Goal: Information Seeking & Learning: Find contact information

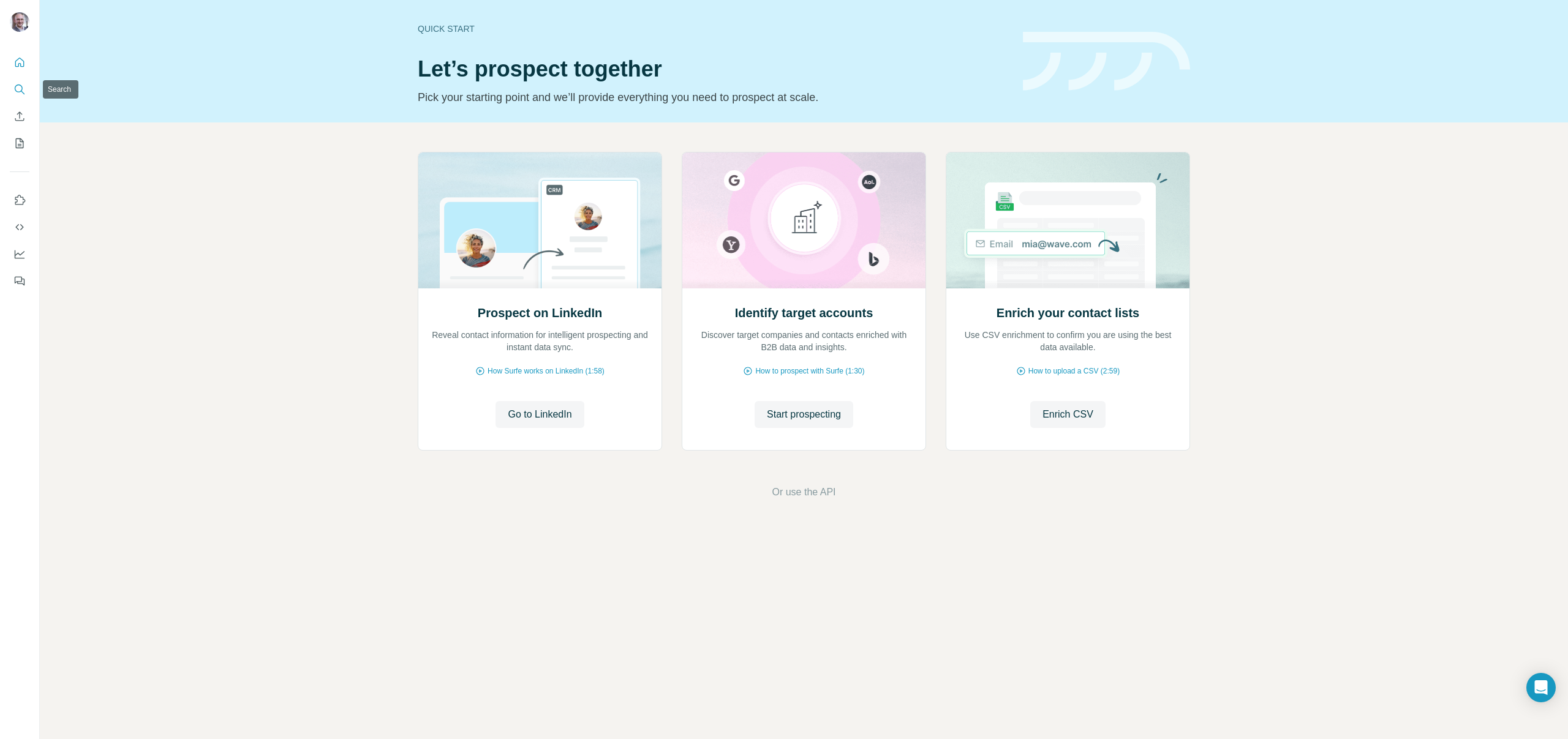
click at [18, 84] on icon "Search" at bounding box center [19, 89] width 13 height 13
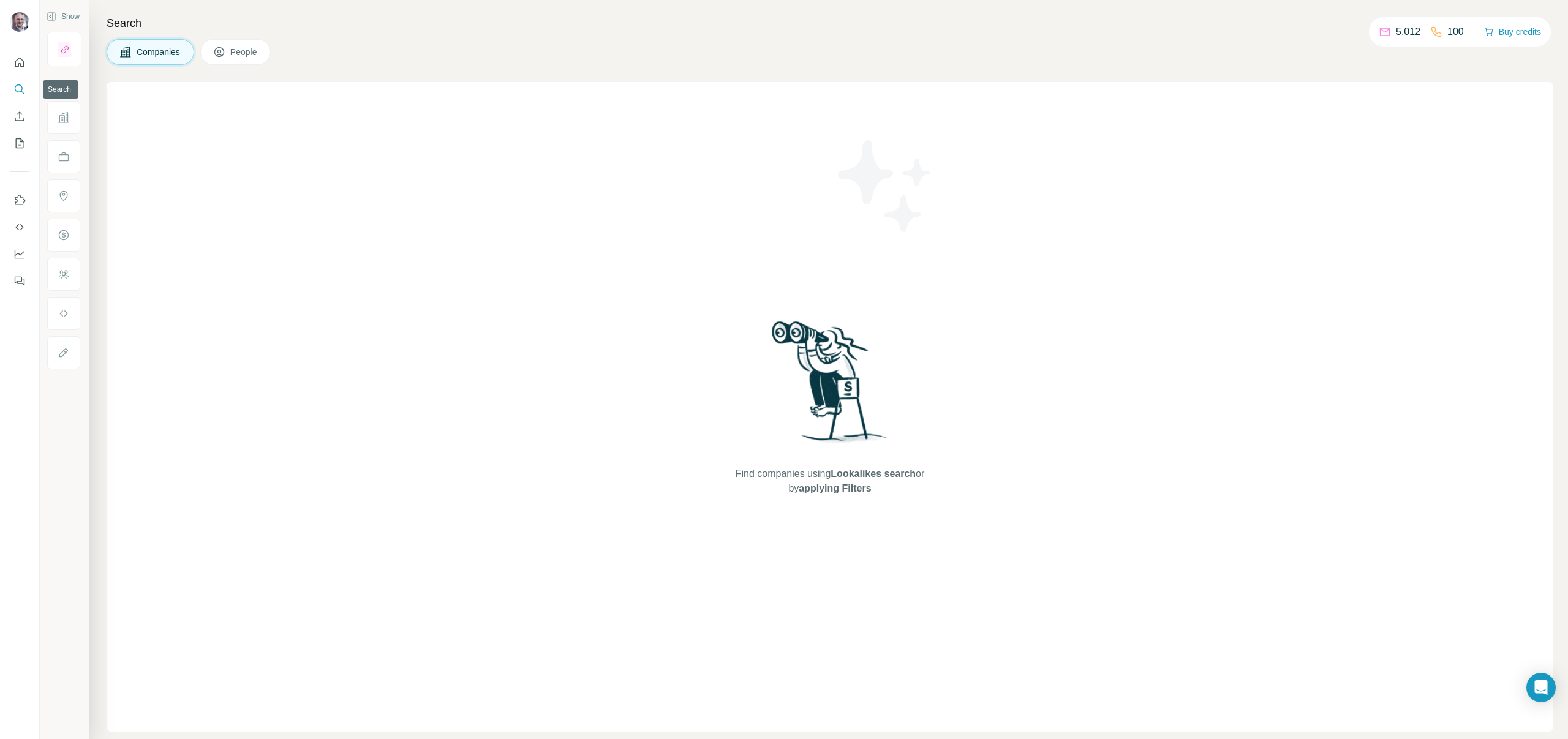
click at [23, 84] on icon "Search" at bounding box center [19, 89] width 13 height 13
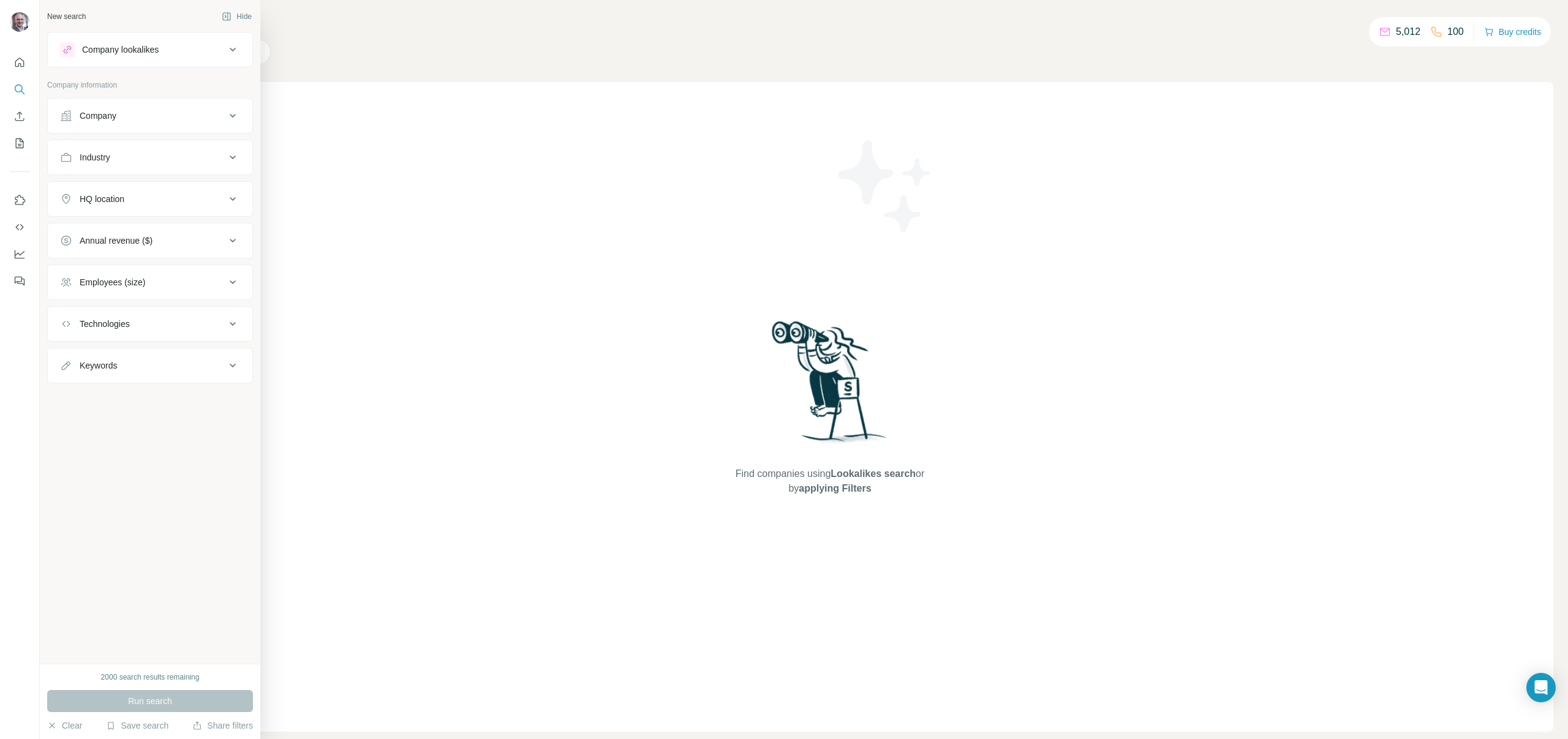
click at [145, 119] on div "Company" at bounding box center [143, 115] width 165 height 13
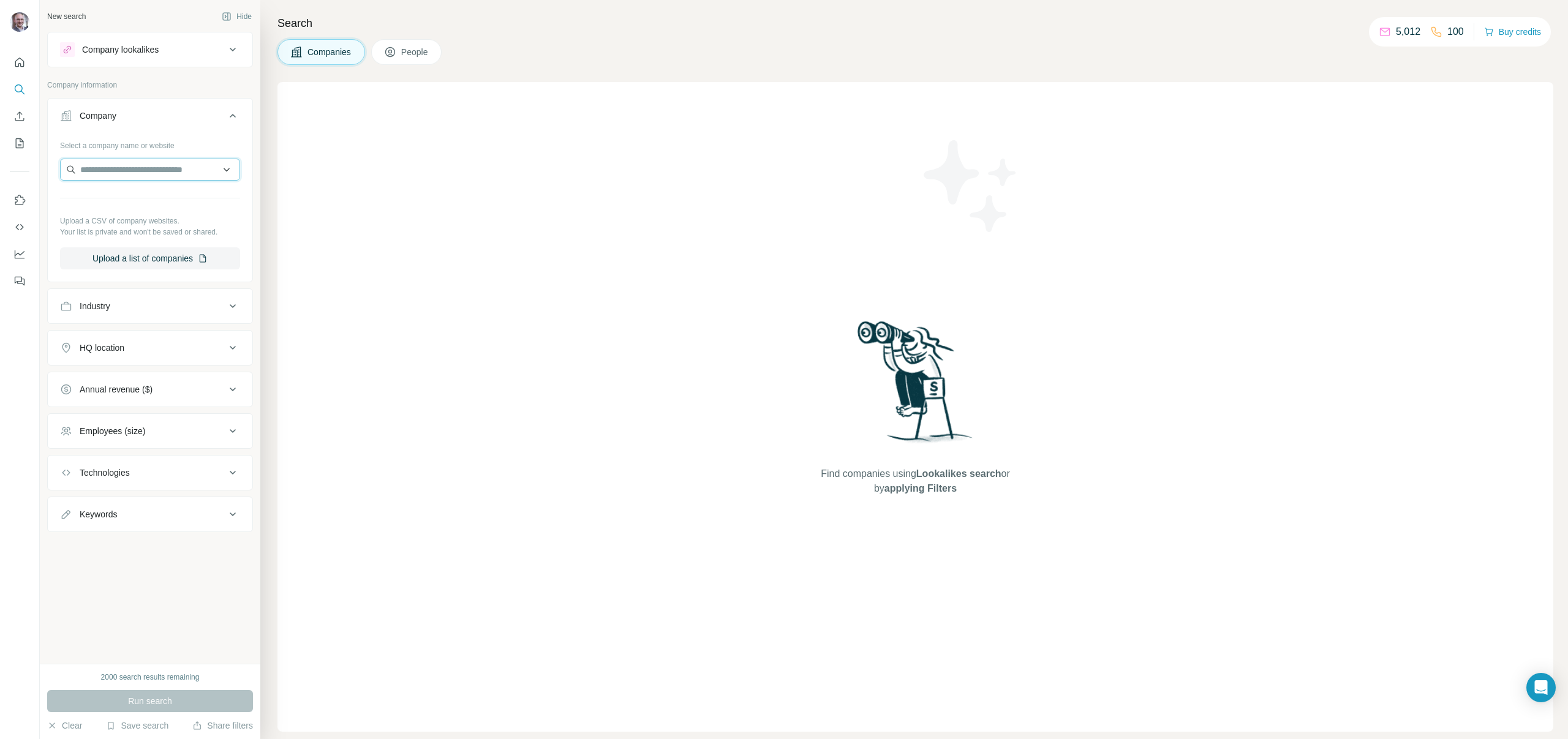
click at [136, 169] on input "text" at bounding box center [150, 170] width 180 height 22
type input "*******"
click at [142, 203] on div "Lidl Polska [DOMAIN_NAME]" at bounding box center [150, 203] width 174 height 33
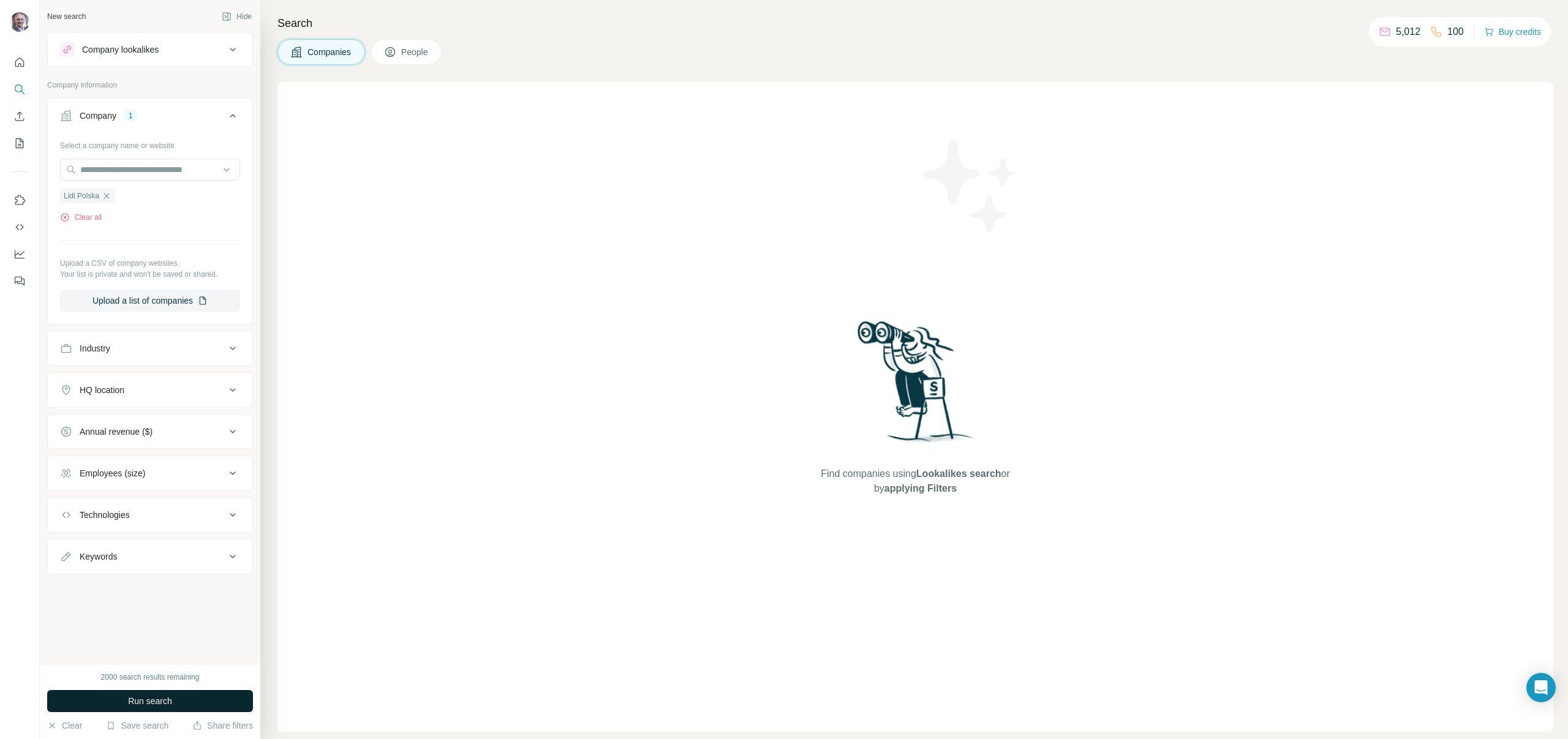
click at [194, 697] on button "Run search" at bounding box center [150, 701] width 206 height 22
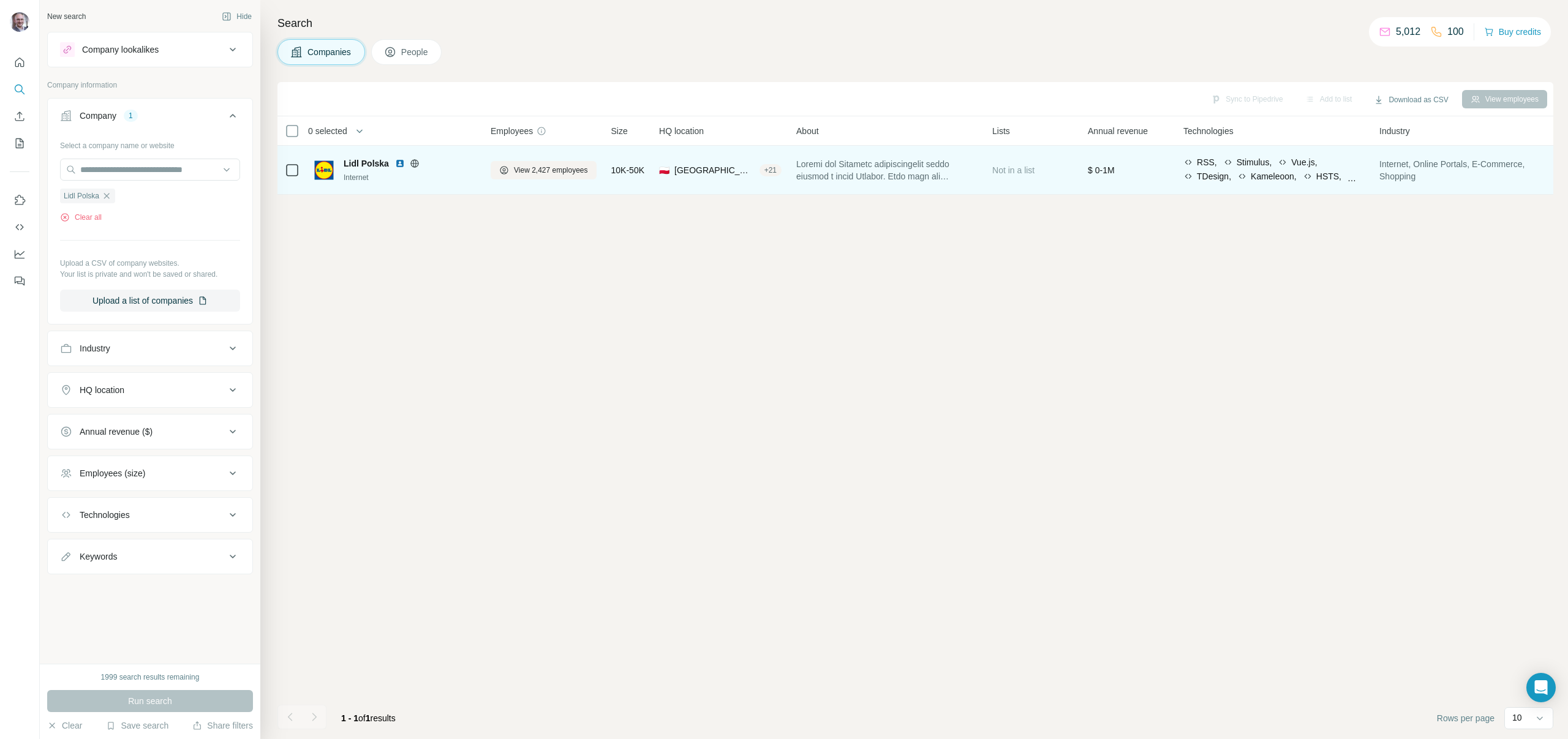
click at [354, 164] on span "Lidl Polska" at bounding box center [366, 163] width 45 height 13
click at [328, 169] on img at bounding box center [323, 170] width 19 height 19
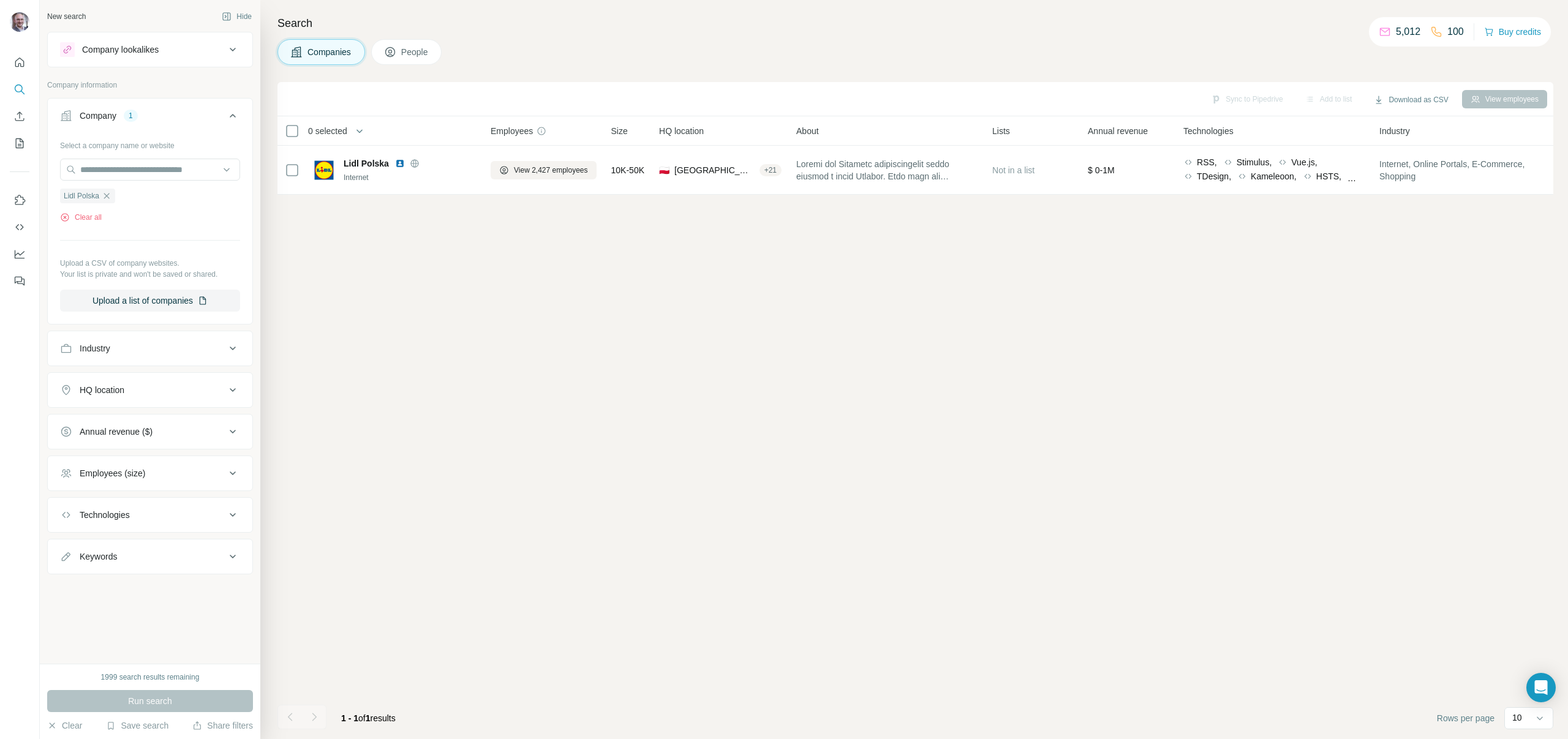
click at [406, 56] on span "People" at bounding box center [415, 52] width 28 height 13
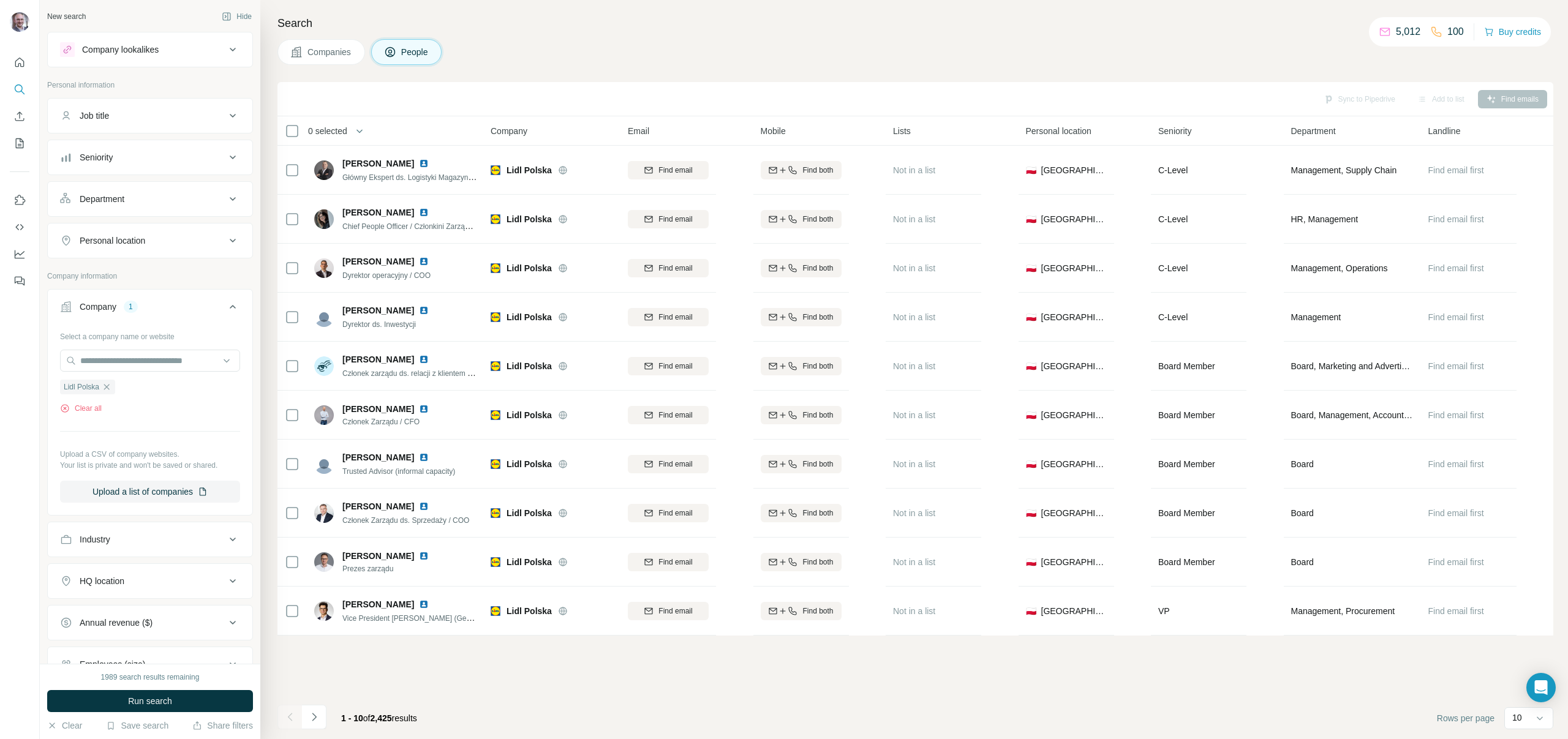
click at [192, 192] on button "Department" at bounding box center [150, 199] width 205 height 29
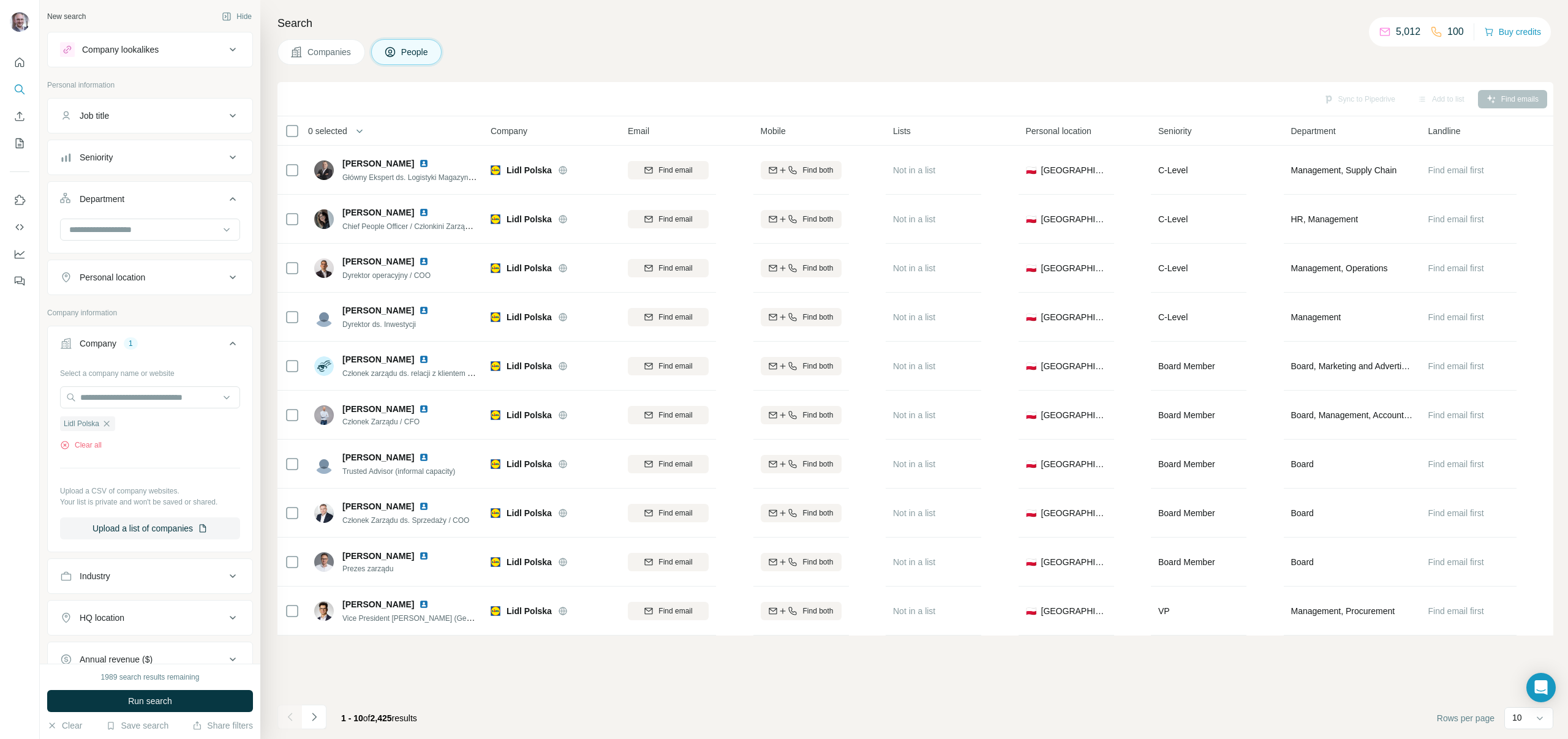
click at [199, 240] on div at bounding box center [150, 230] width 180 height 24
click at [203, 224] on input at bounding box center [143, 230] width 151 height 13
type input "*********"
click at [180, 256] on div "Marketing and Advertising" at bounding box center [145, 257] width 150 height 13
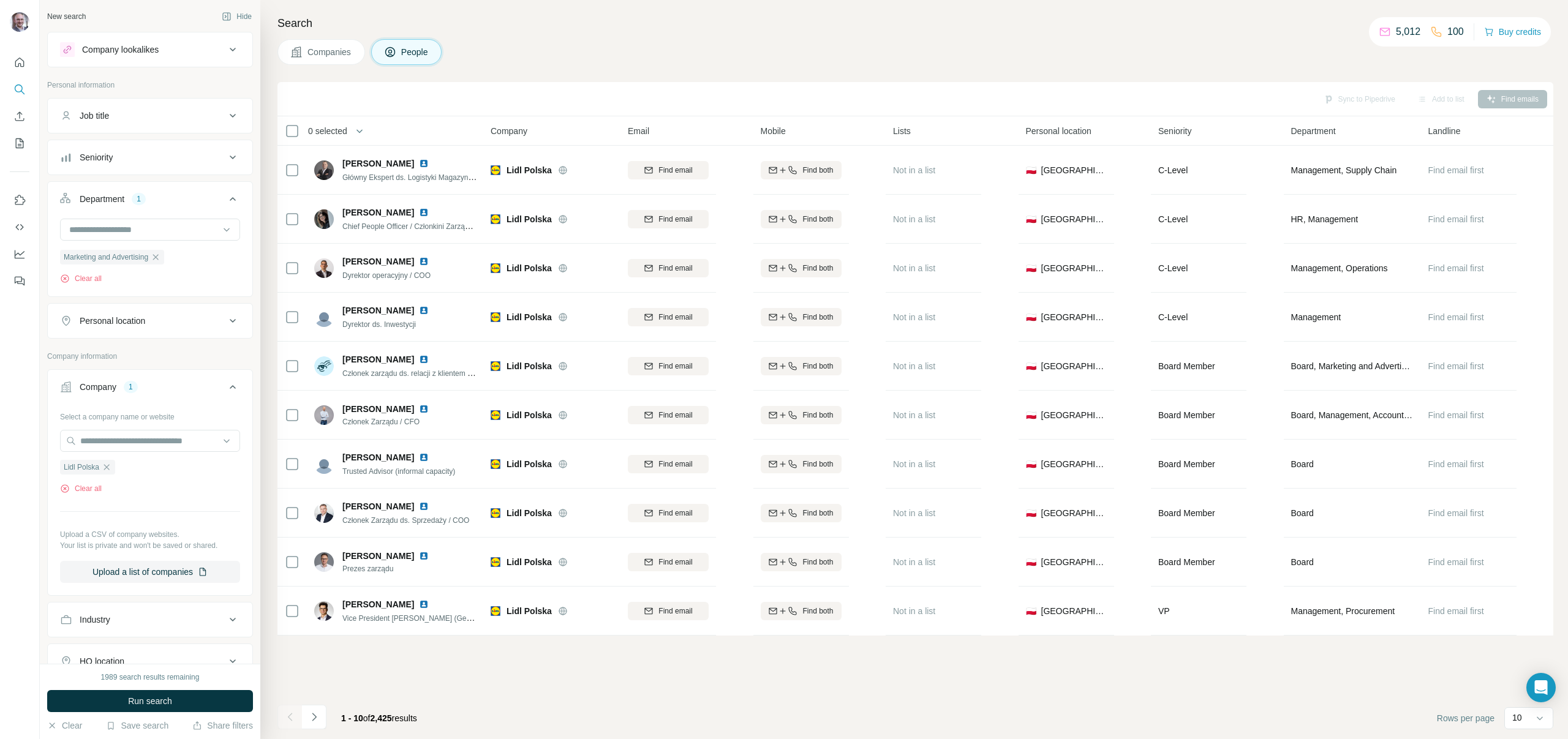
click at [206, 316] on div "Personal location" at bounding box center [143, 321] width 165 height 13
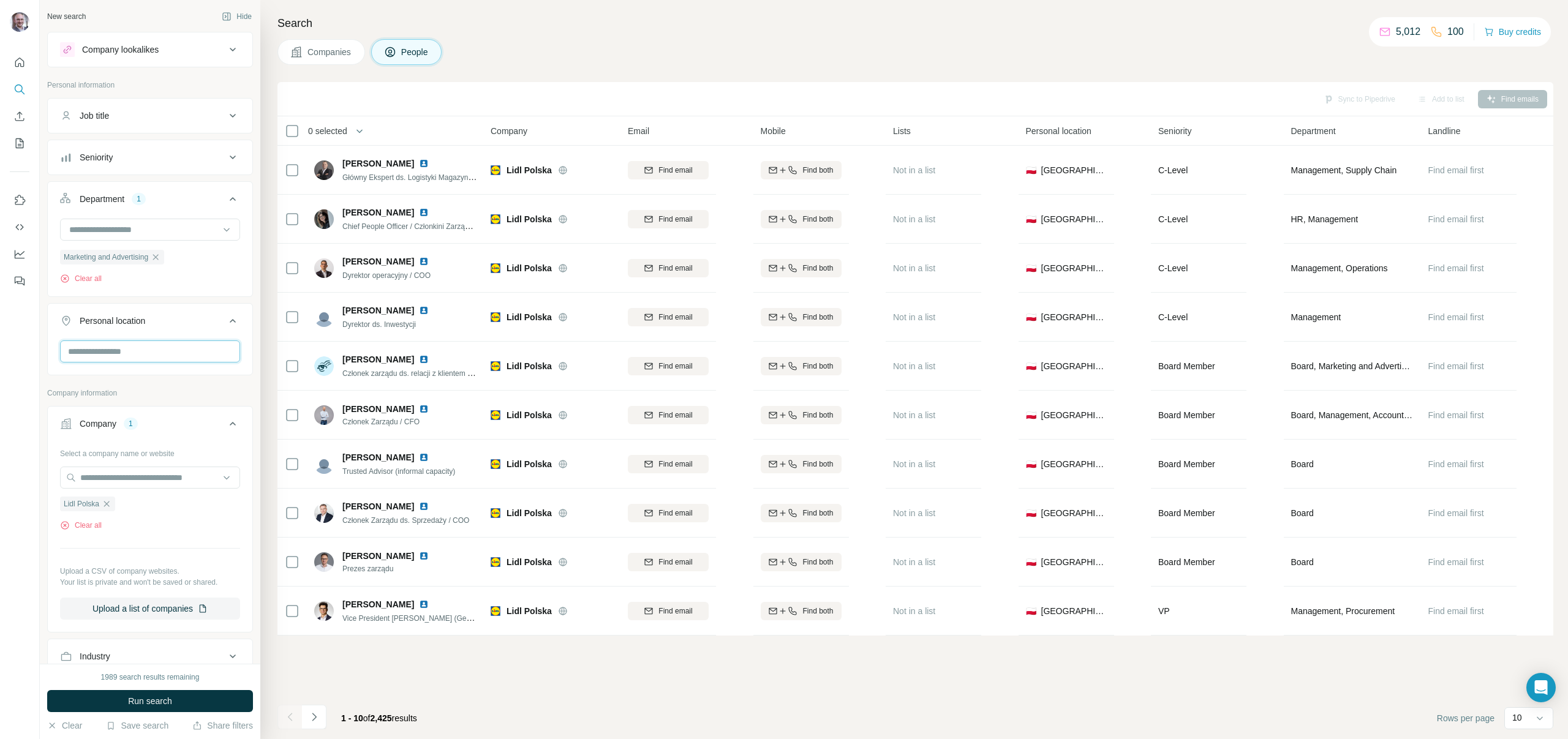
click at [206, 349] on input "text" at bounding box center [150, 352] width 180 height 22
type input "***"
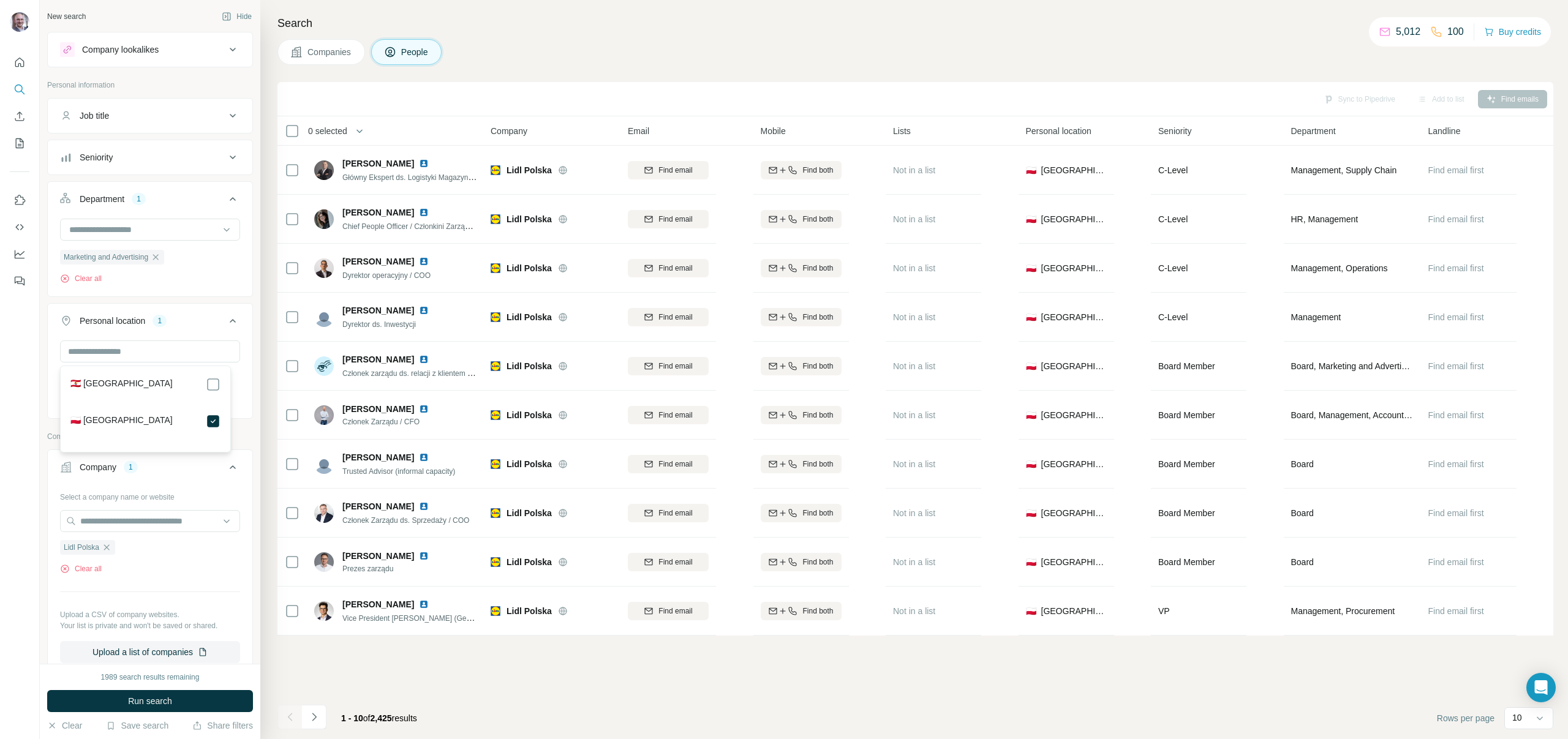
click at [273, 588] on div "Search Companies People Sync to Pipedrive Add to list Find emails 0 selected Pe…" at bounding box center [915, 369] width 1308 height 739
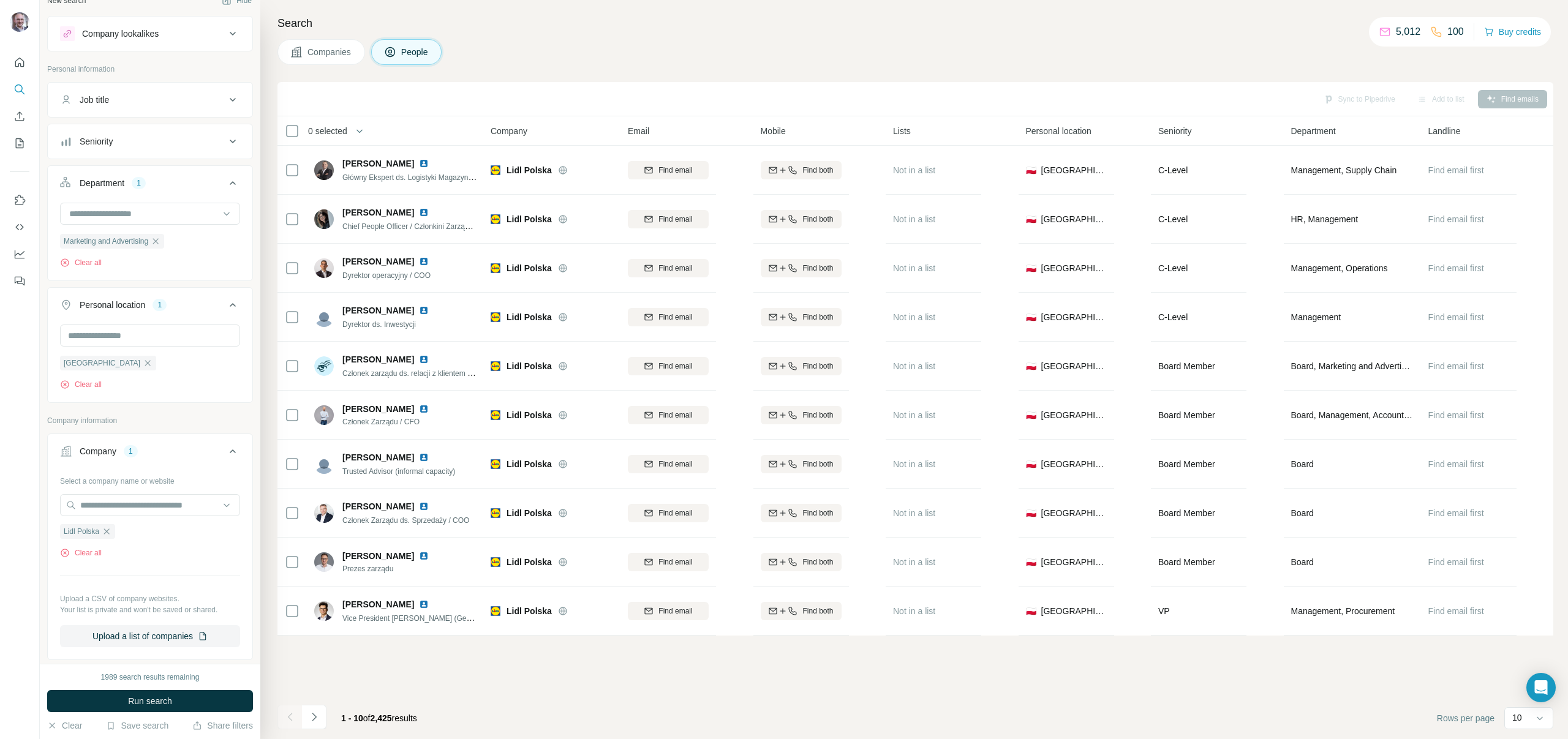
click at [190, 142] on div "Seniority" at bounding box center [143, 141] width 165 height 13
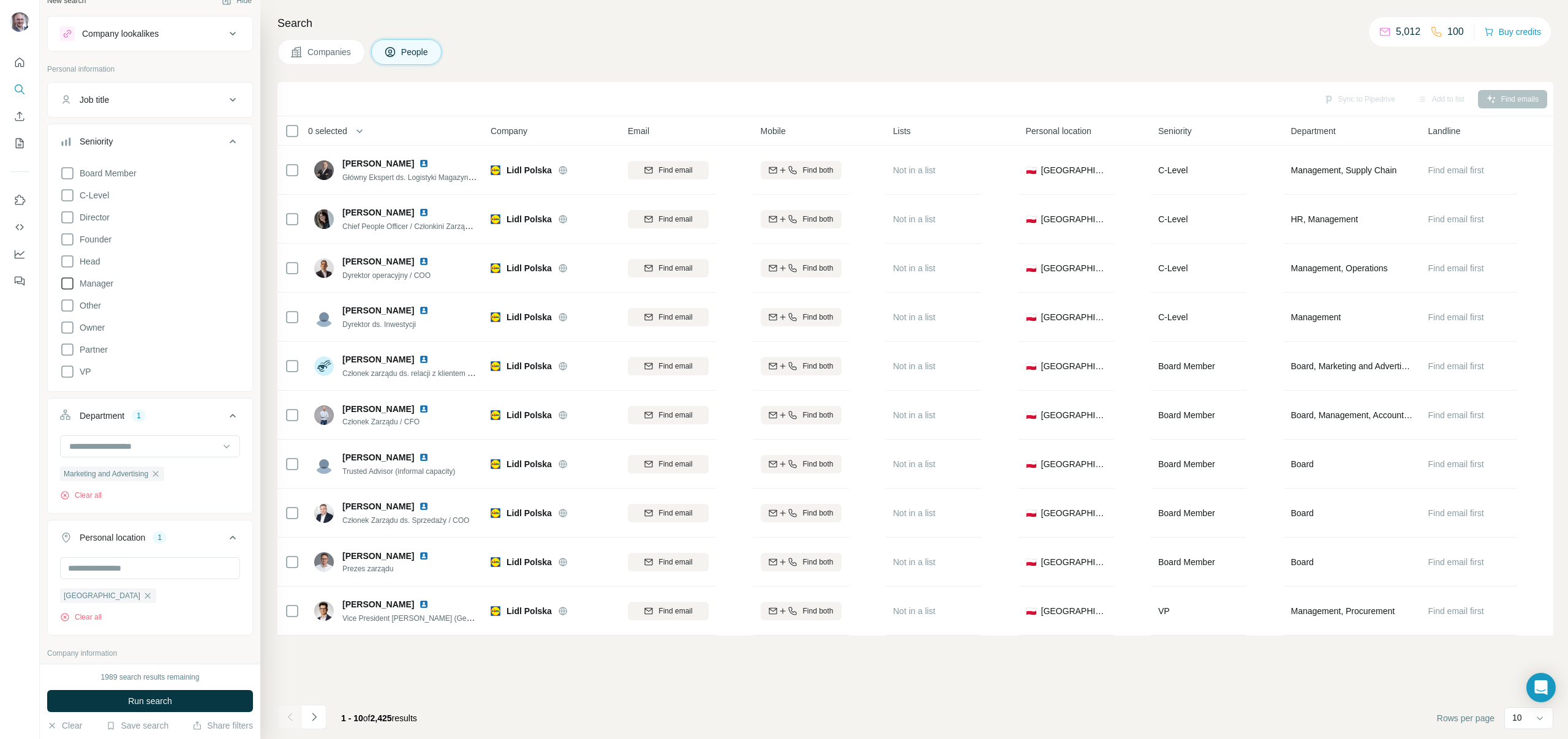
click at [65, 284] on icon at bounding box center [68, 284] width 15 height 15
click at [68, 259] on icon at bounding box center [68, 261] width 15 height 15
click at [65, 215] on icon at bounding box center [68, 218] width 15 height 15
click at [63, 187] on div "Board Member C-Level Director Founder Head Manager Other Owner Partner VP Clear…" at bounding box center [150, 279] width 180 height 236
click at [68, 192] on icon at bounding box center [68, 195] width 15 height 15
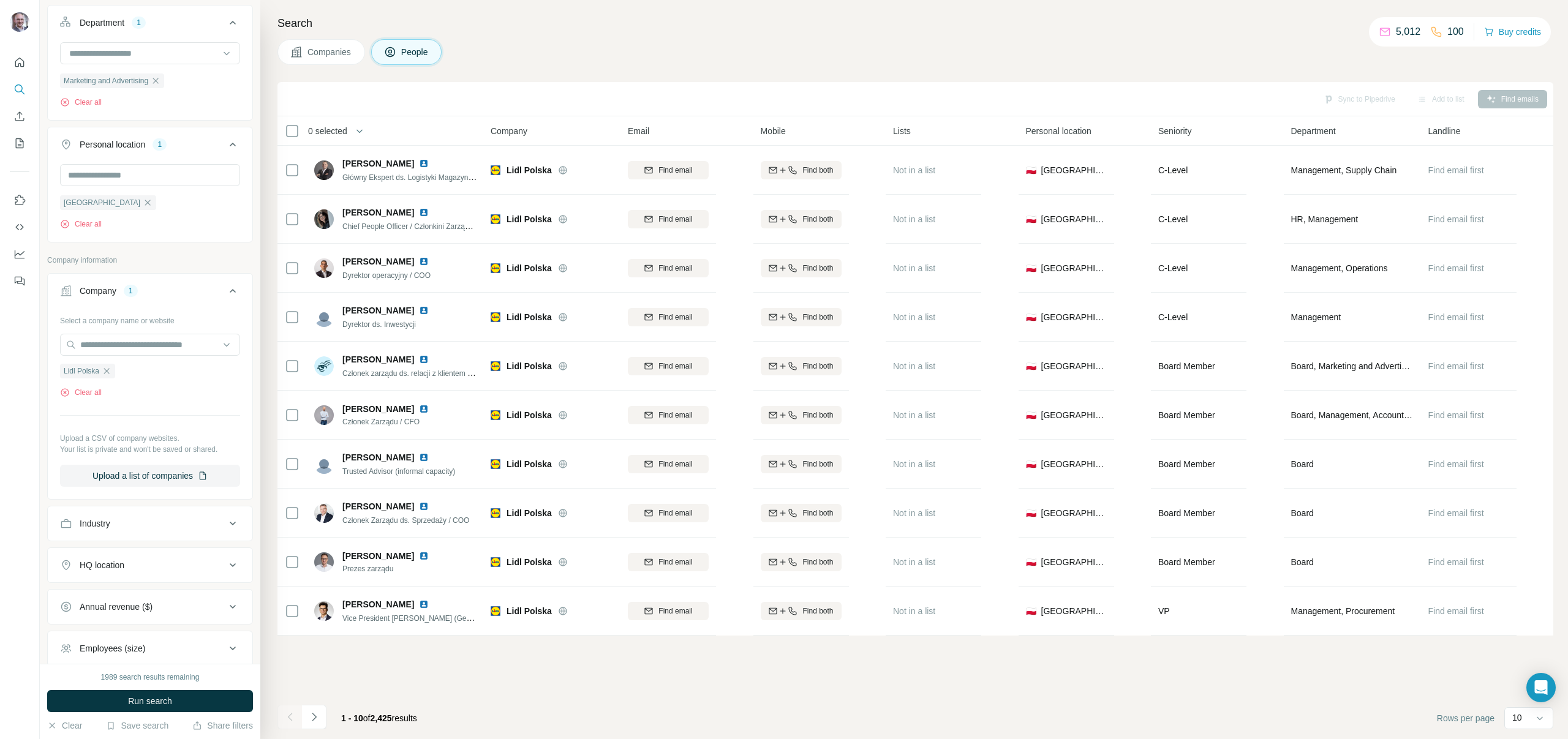
scroll to position [548, 0]
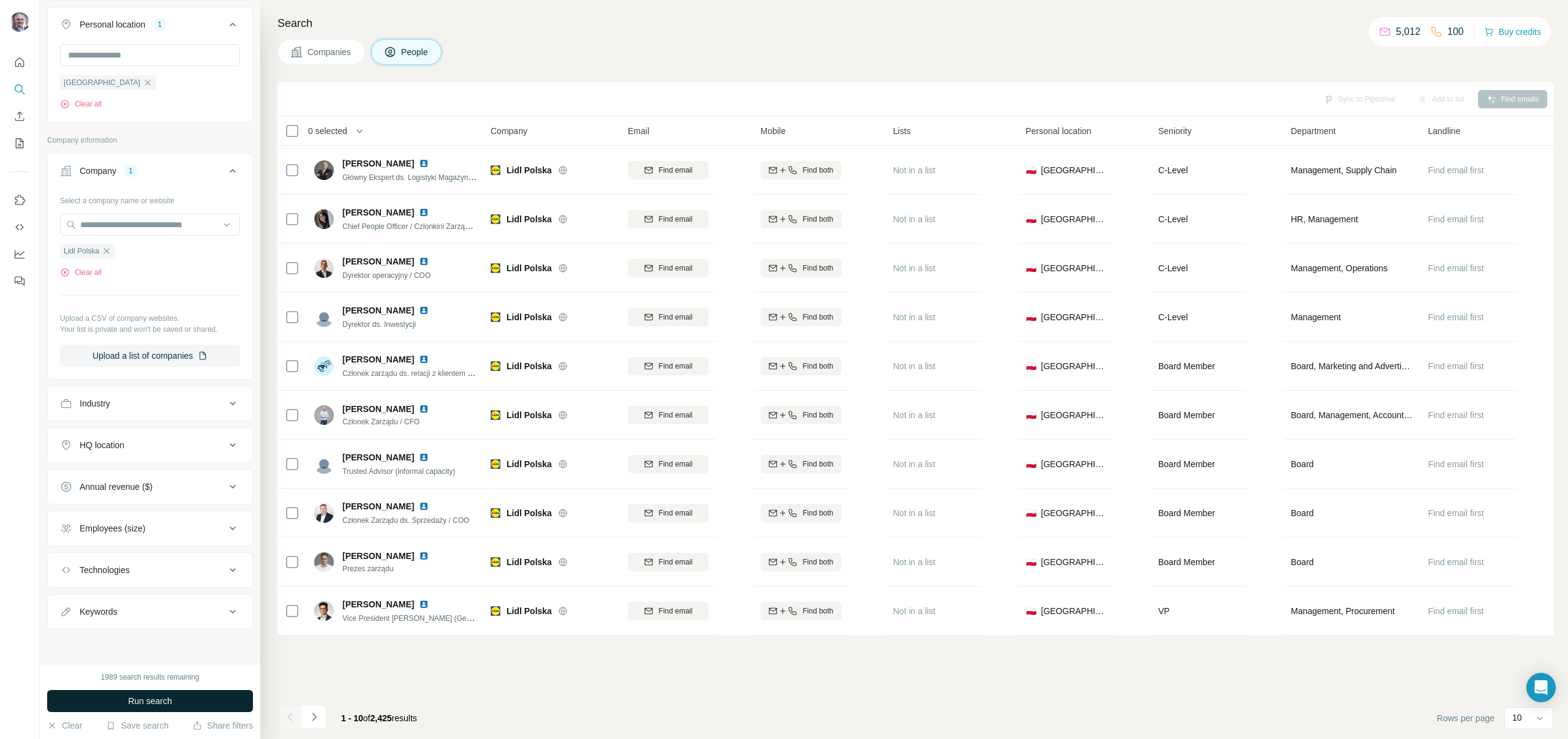
click at [189, 693] on button "Run search" at bounding box center [150, 701] width 206 height 22
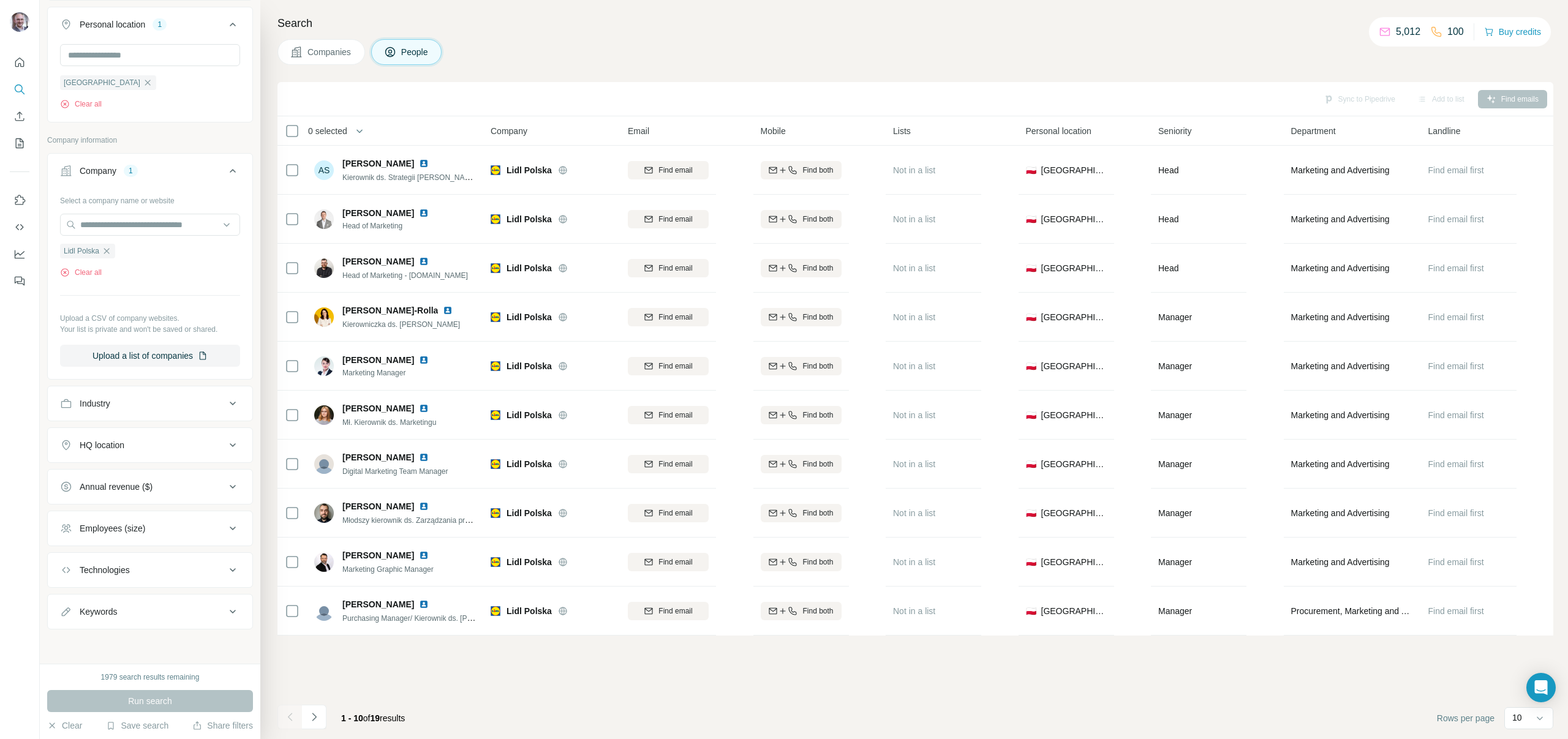
click at [761, 671] on div "Sync to Pipedrive Add to list Find emails 0 selected People Company Email Mobil…" at bounding box center [916, 410] width 1276 height 657
click at [742, 661] on div "Sync to Pipedrive Add to list Find emails 0 selected People Company Email Mobil…" at bounding box center [916, 410] width 1276 height 657
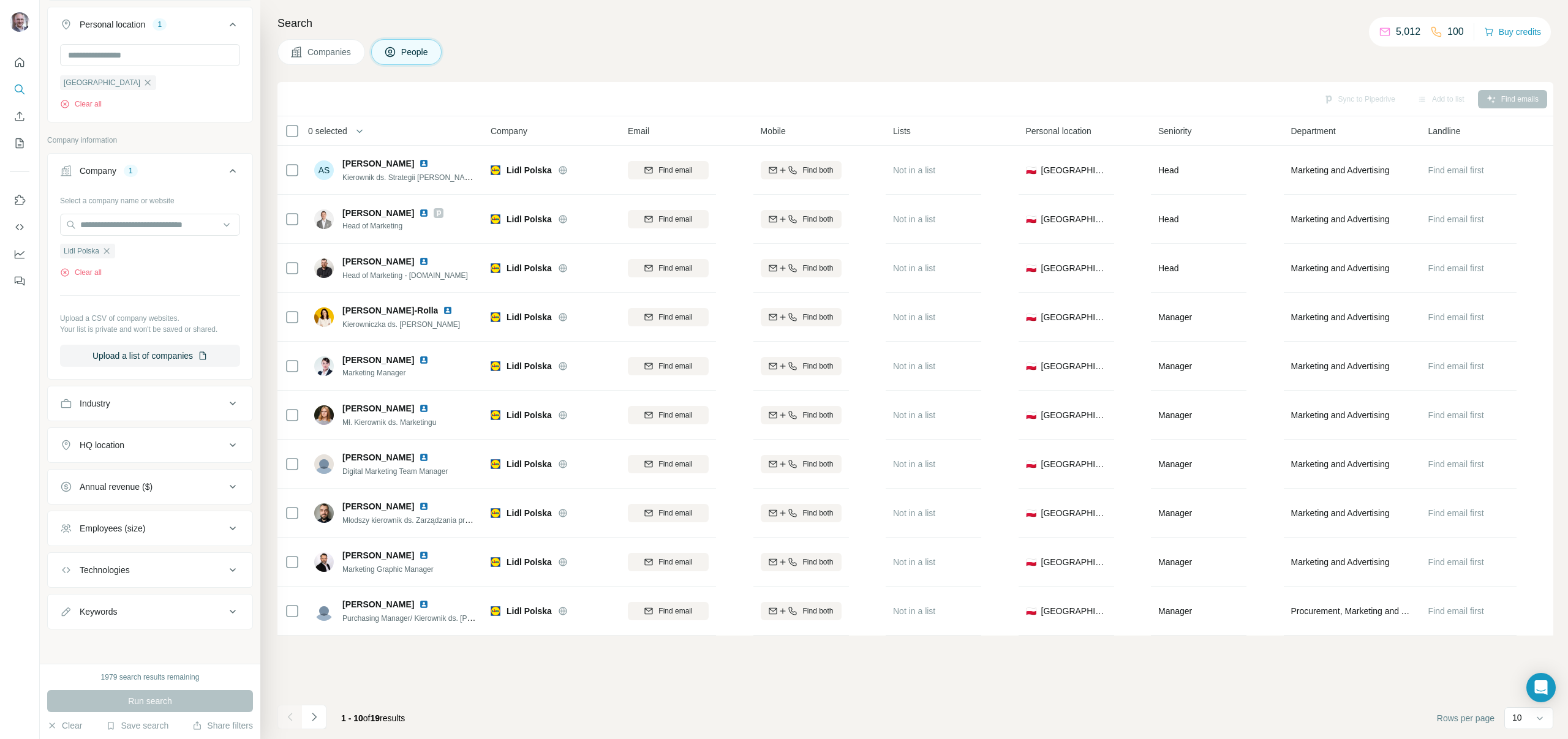
click at [742, 661] on div "Sync to Pipedrive Add to list Find emails 0 selected People Company Email Mobil…" at bounding box center [916, 410] width 1276 height 657
click at [803, 77] on div "Search Companies People Sync to Pipedrive Add to list Find emails 0 selected Pe…" at bounding box center [915, 369] width 1308 height 739
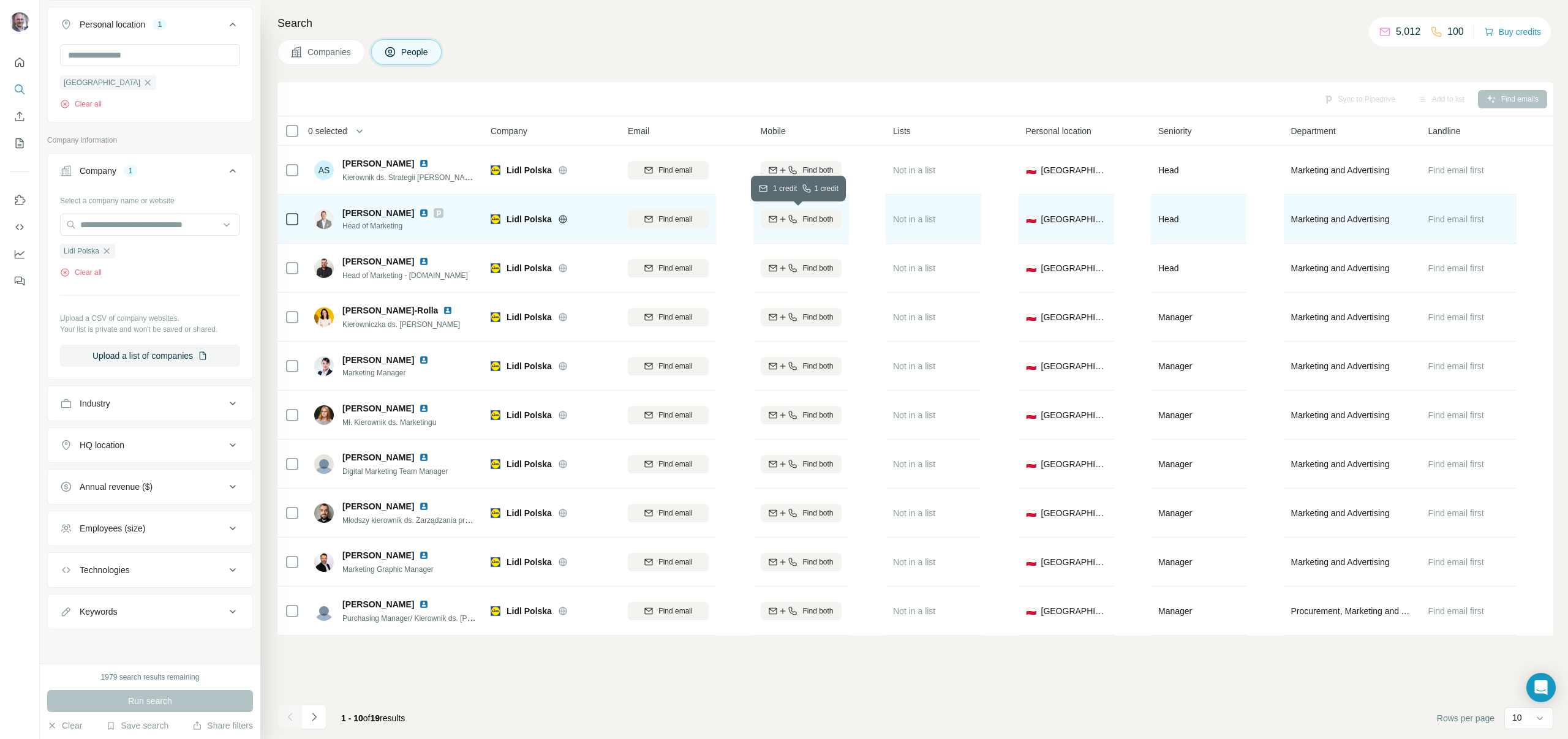
click at [811, 214] on span "Find both" at bounding box center [818, 219] width 31 height 11
click at [397, 215] on span "[PERSON_NAME]" at bounding box center [378, 213] width 72 height 13
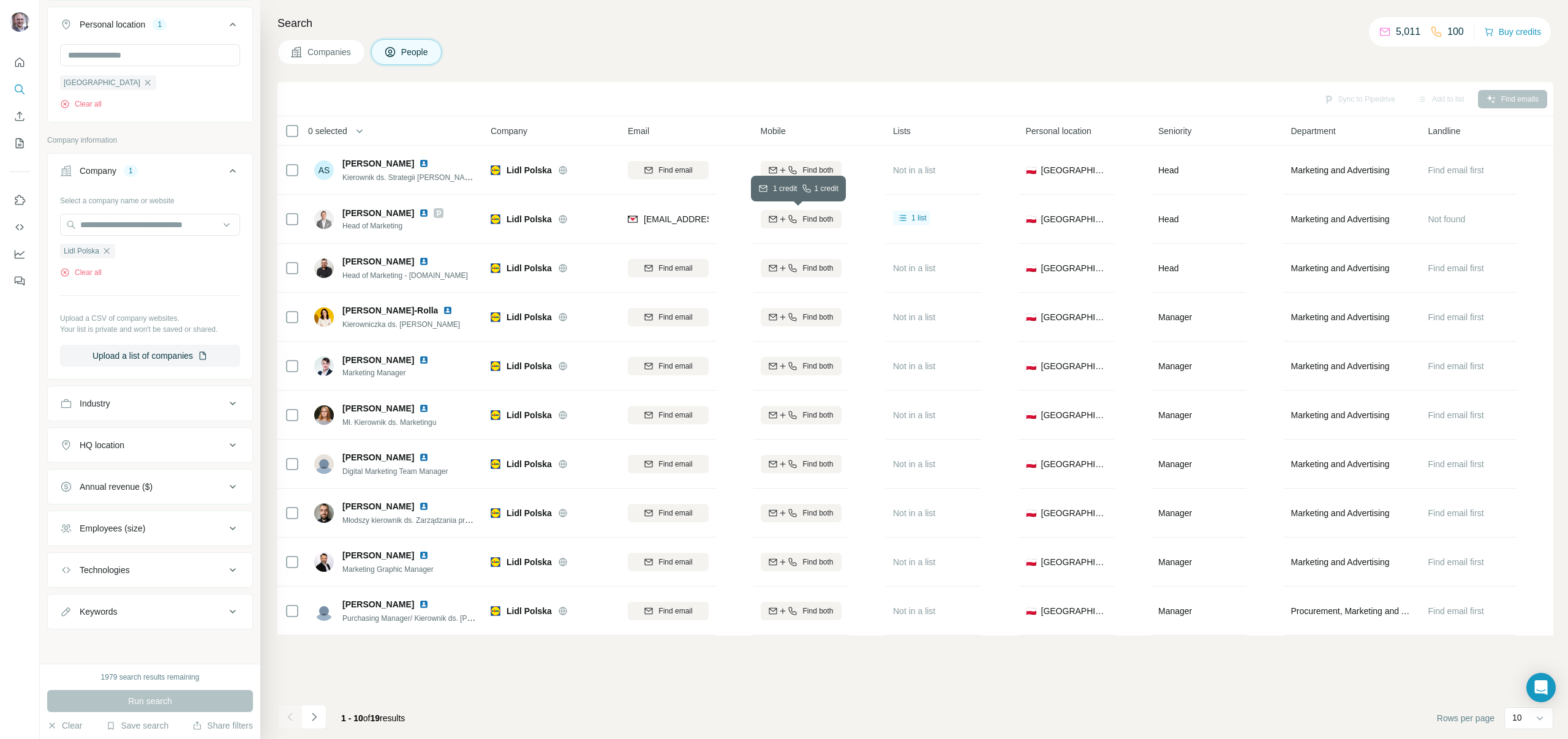
click at [789, 217] on icon "button" at bounding box center [794, 219] width 8 height 8
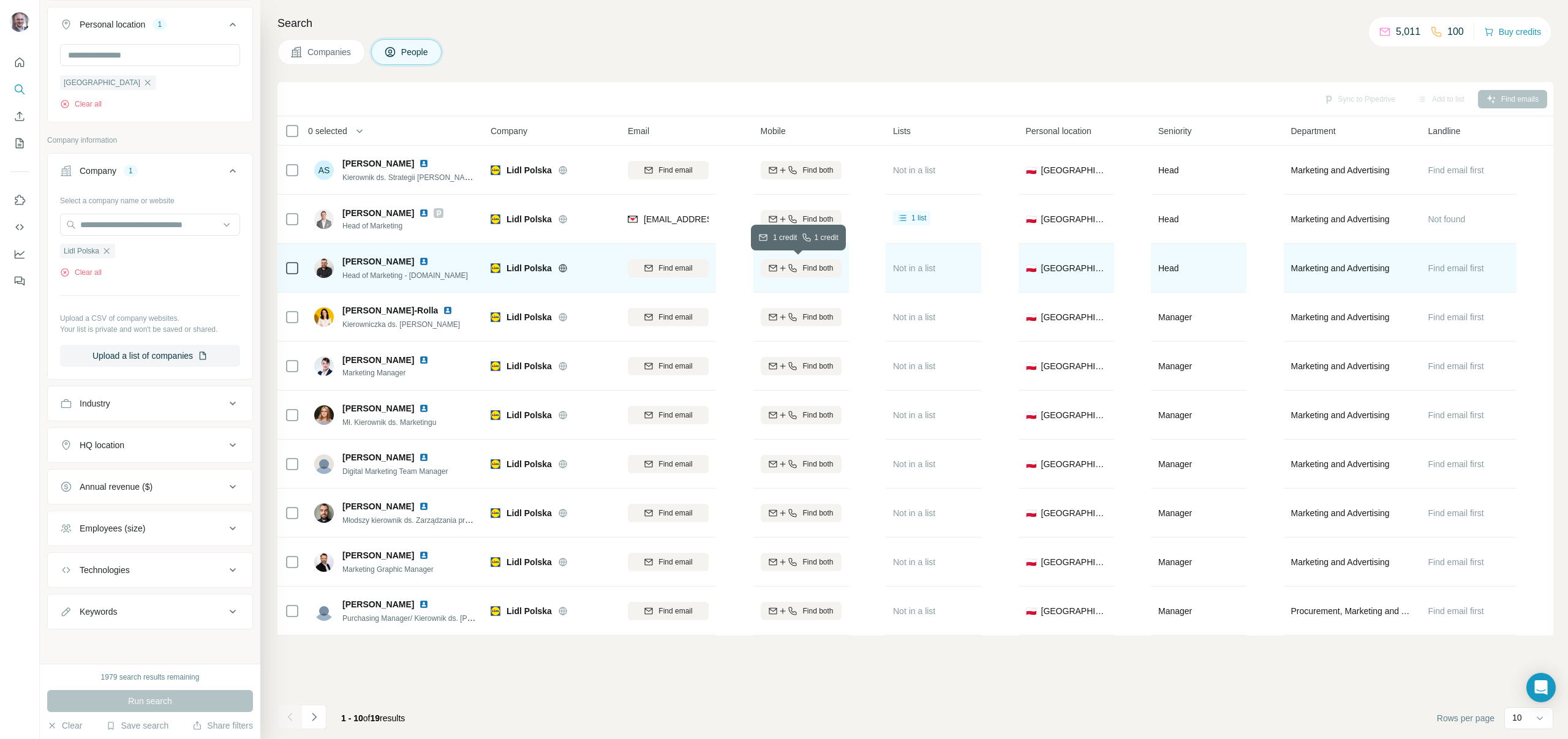
click at [794, 276] on button "Find both" at bounding box center [801, 268] width 81 height 18
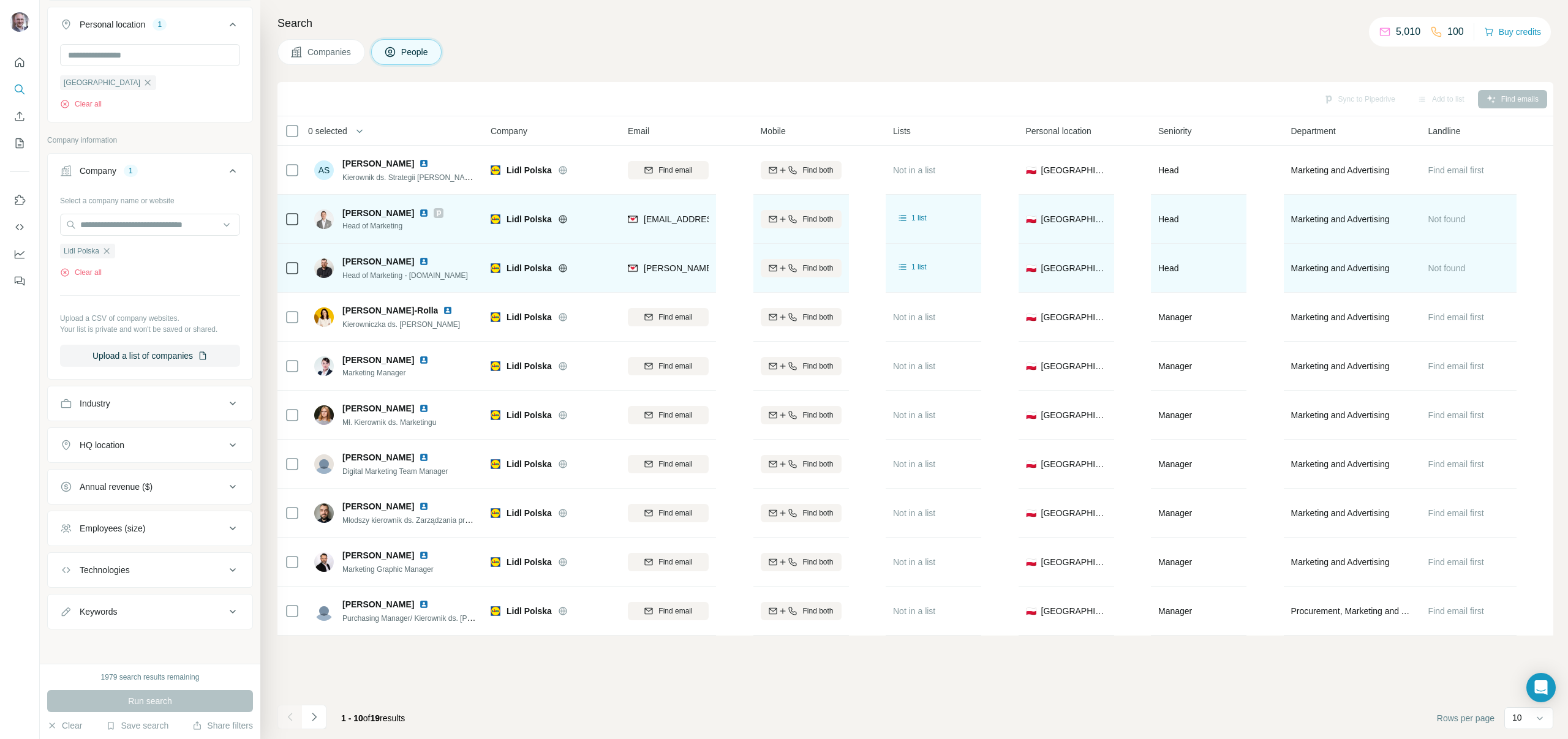
click at [376, 215] on span "[PERSON_NAME]" at bounding box center [378, 213] width 72 height 13
click at [381, 212] on span "[PERSON_NAME]" at bounding box center [378, 213] width 72 height 13
click at [442, 212] on icon at bounding box center [439, 213] width 8 height 10
click at [441, 211] on icon at bounding box center [439, 213] width 8 height 10
click at [387, 224] on span "Head of Marketing" at bounding box center [393, 225] width 101 height 11
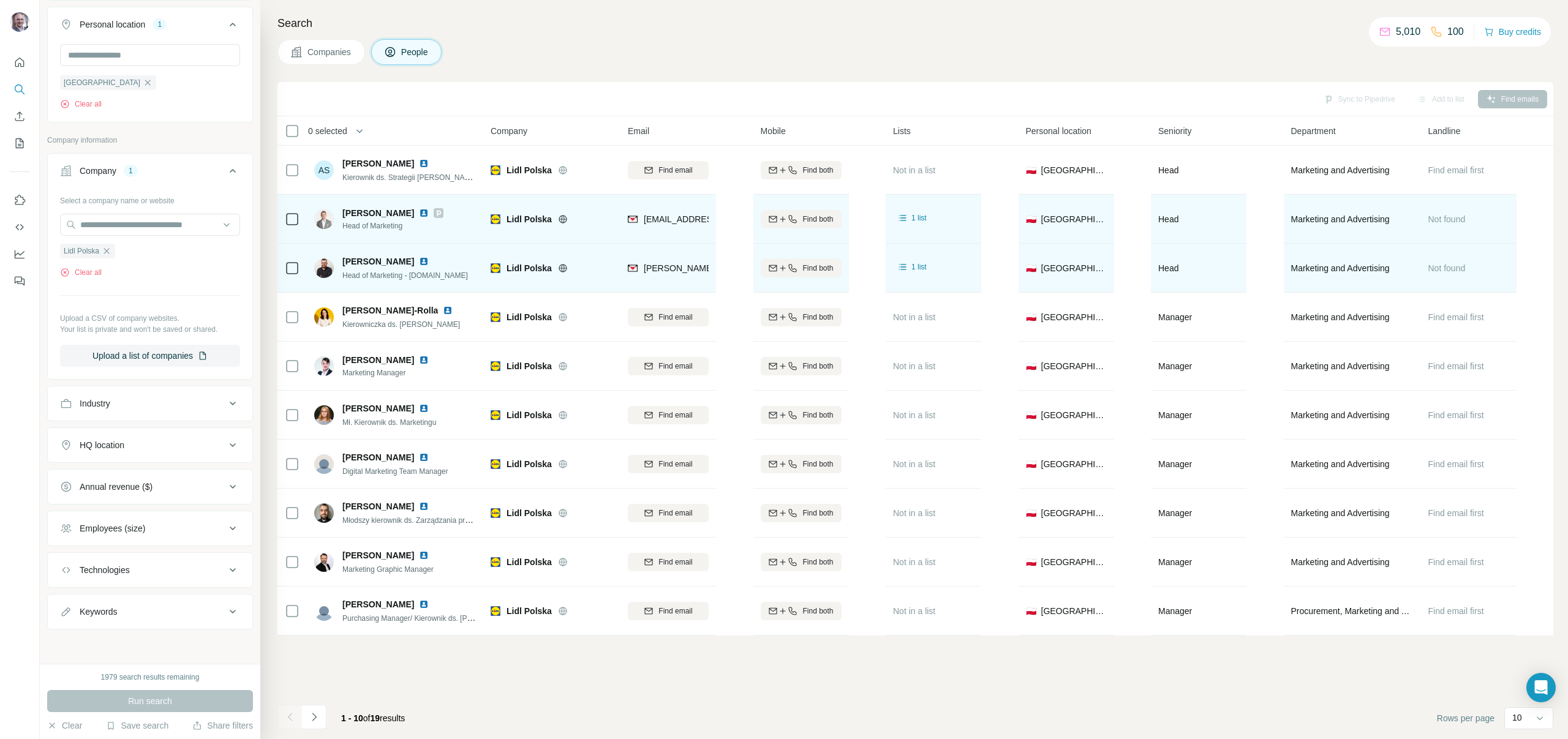
click at [387, 224] on span "Head of Marketing" at bounding box center [393, 225] width 101 height 11
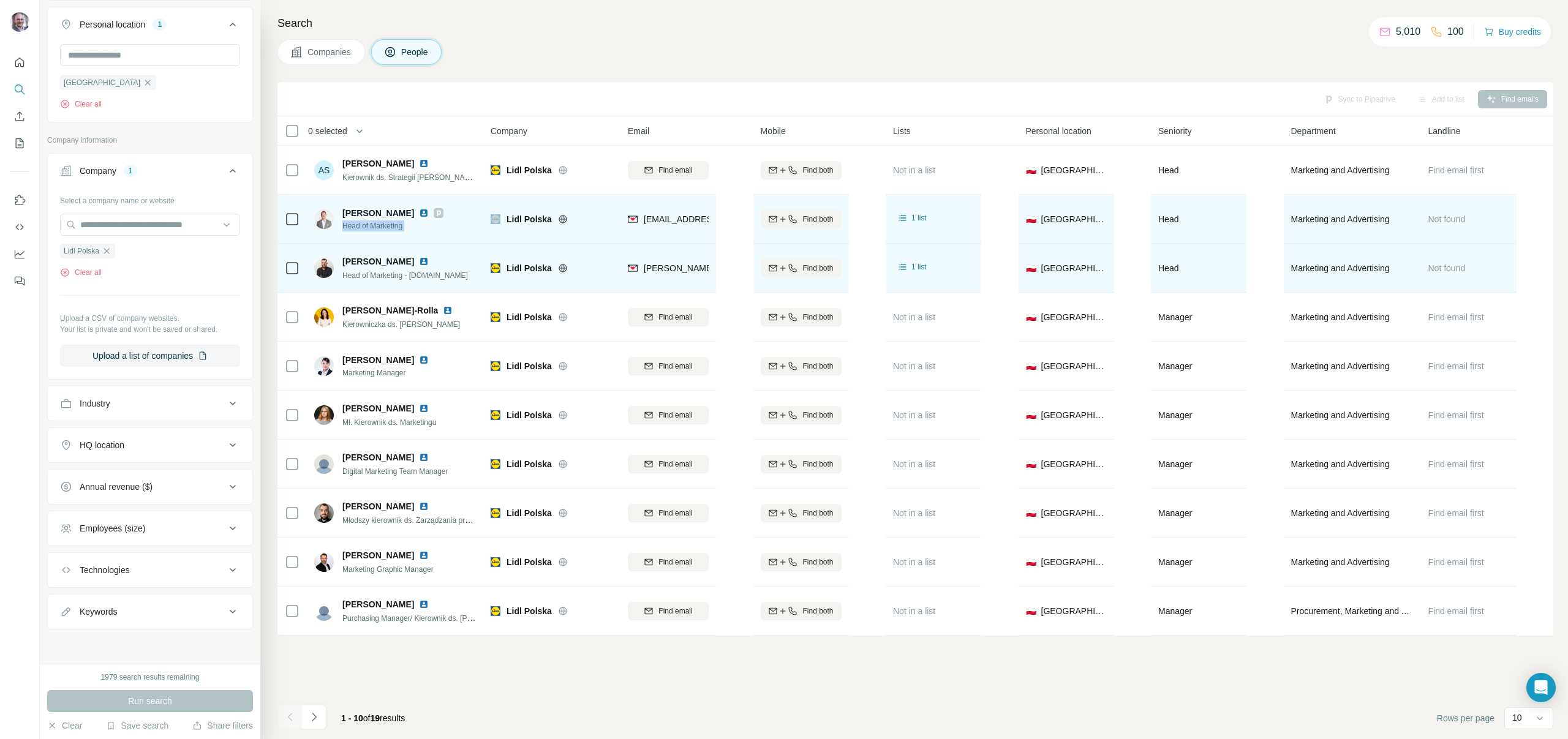
click at [387, 224] on span "Head of Marketing" at bounding box center [393, 225] width 101 height 11
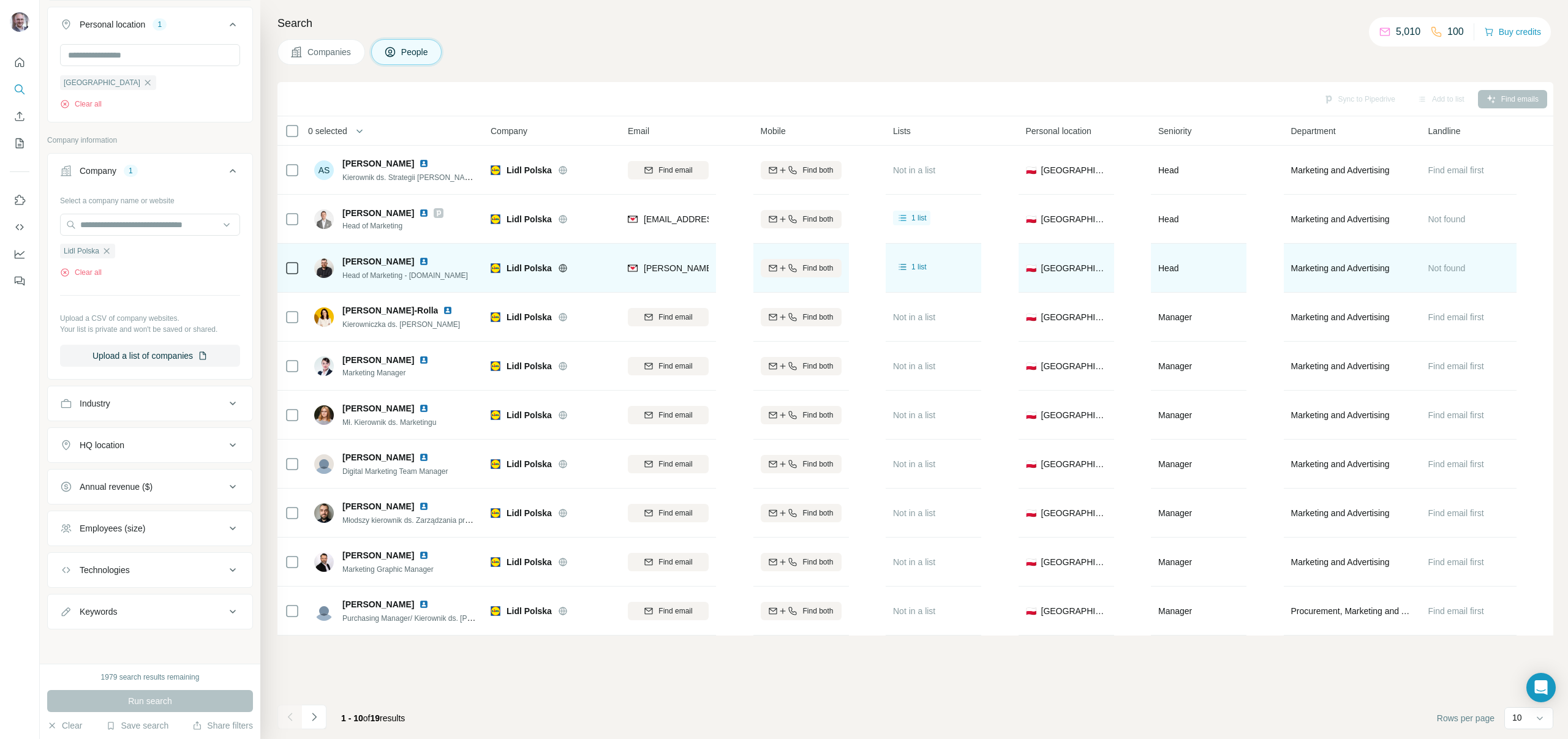
click at [863, 221] on table "0 selected People Company Email Mobile Lists Personal location Seniority Depart…" at bounding box center [916, 376] width 1276 height 519
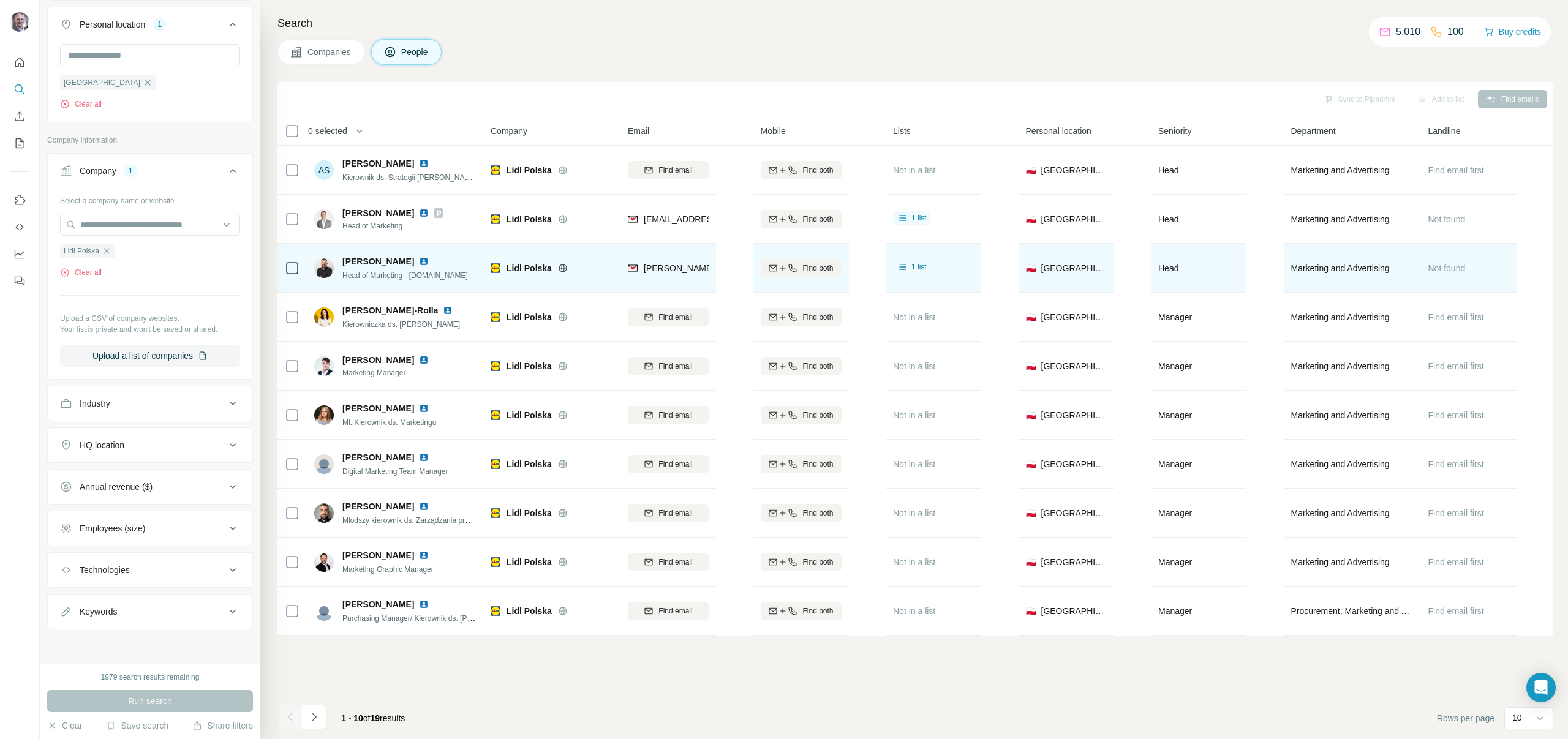
click at [863, 221] on table "0 selected People Company Email Mobile Lists Personal location Seniority Depart…" at bounding box center [916, 376] width 1276 height 519
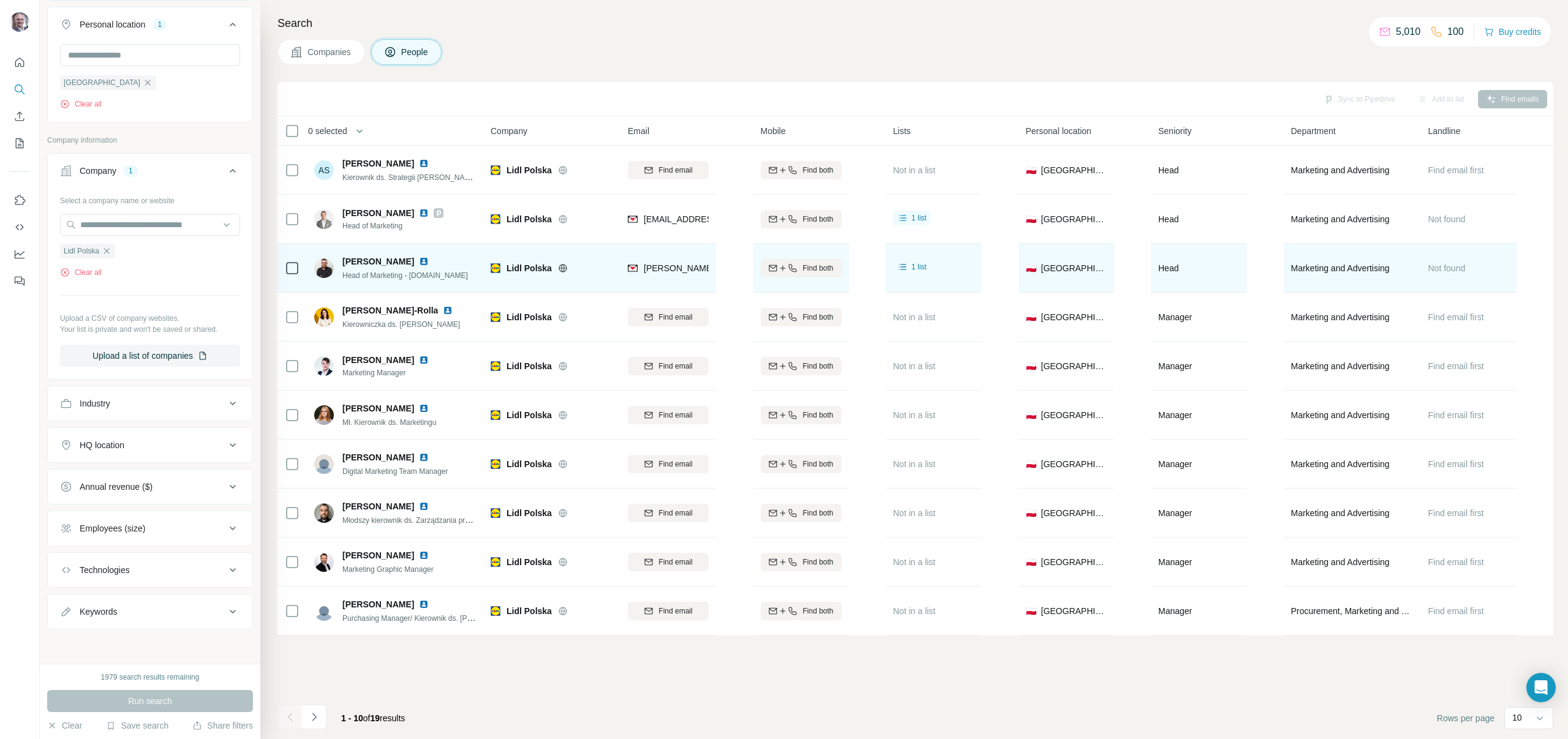
click at [863, 221] on table "0 selected People Company Email Mobile Lists Personal location Seniority Depart…" at bounding box center [916, 376] width 1276 height 519
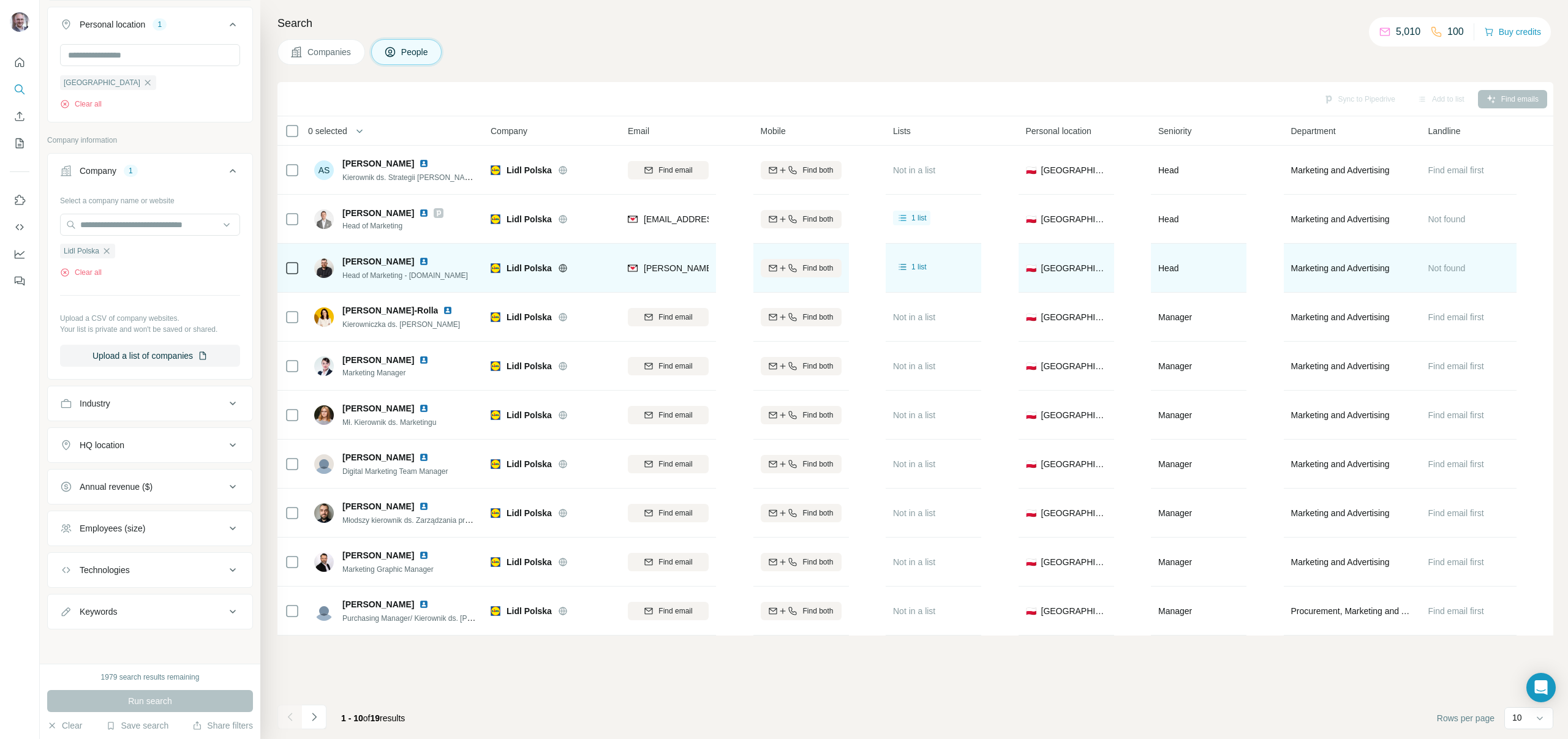
click at [865, 32] on div "Search Companies People Sync to Pipedrive Add to list Find emails 0 selected Pe…" at bounding box center [915, 369] width 1308 height 739
